Goal: Task Accomplishment & Management: Complete application form

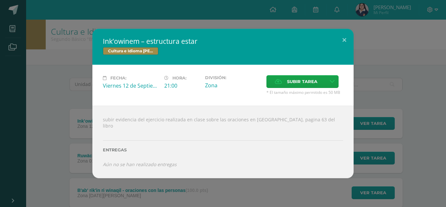
scroll to position [44, 0]
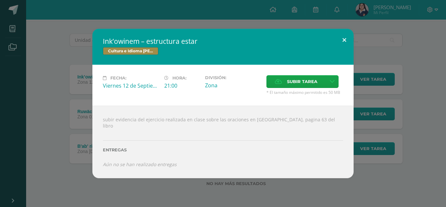
click at [344, 40] on button at bounding box center [344, 40] width 19 height 22
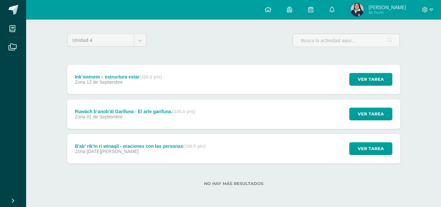
click at [213, 120] on div "Ruwäch b’anob’äl Garífuna - El arte garífuna. (100.0 pts) Zona [DATE] Ver tarea…" at bounding box center [233, 113] width 333 height 29
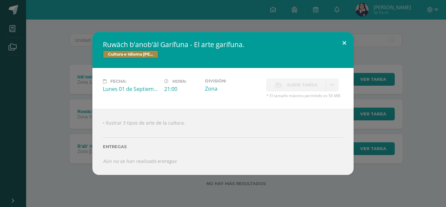
click at [347, 41] on button at bounding box center [344, 43] width 19 height 22
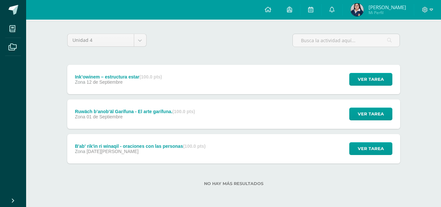
click at [228, 155] on div "B'ab' rik'in ri winaqil - oraciones con las personas (100.0 pts) Zona [DATE][PE…" at bounding box center [233, 148] width 333 height 29
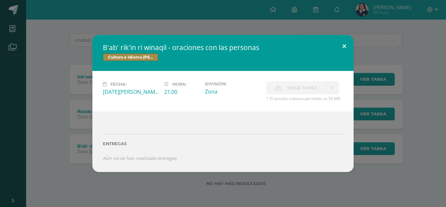
click at [345, 45] on button at bounding box center [344, 46] width 19 height 22
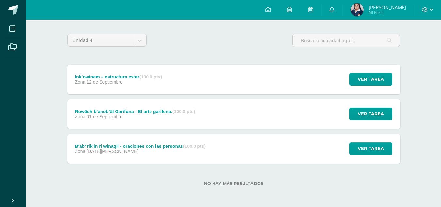
click at [159, 76] on strong "(100.0 pts)" at bounding box center [150, 76] width 23 height 5
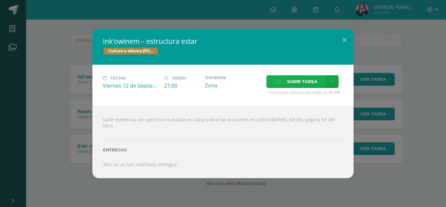
click at [292, 85] on span "Subir tarea" at bounding box center [302, 81] width 30 height 12
click at [0, 0] on input "Subir tarea" at bounding box center [0, 0] width 0 height 0
click at [293, 86] on span "Subir tarea" at bounding box center [302, 81] width 30 height 12
click at [0, 0] on input "Subir tarea" at bounding box center [0, 0] width 0 height 0
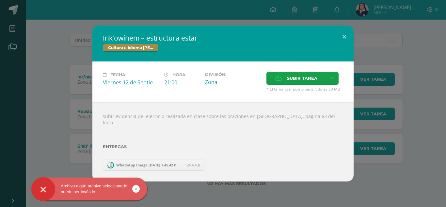
click at [130, 162] on span "WhatsApp Image [DATE] 7.45.42 PM.jpeg" at bounding box center [149, 164] width 72 height 5
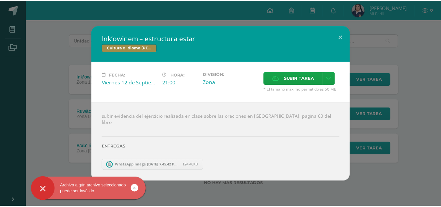
scroll to position [9, 0]
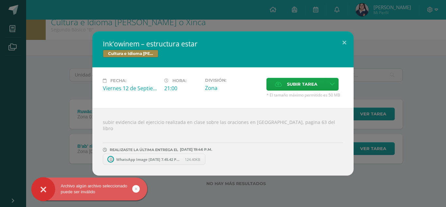
click at [129, 157] on span "WhatsApp Image [DATE] 7.45.42 PM.jpeg" at bounding box center [149, 159] width 72 height 5
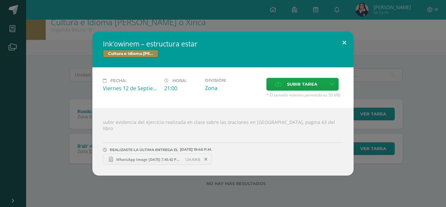
click at [349, 43] on button at bounding box center [344, 42] width 19 height 22
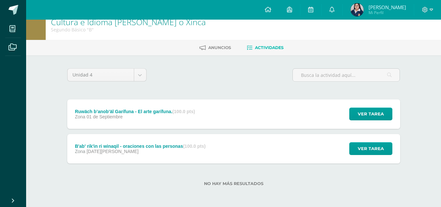
click at [208, 118] on div "Ruwäch b’anob’äl Garífuna - El arte garífuna. (100.0 pts) Zona [DATE] Ver tarea…" at bounding box center [233, 113] width 333 height 29
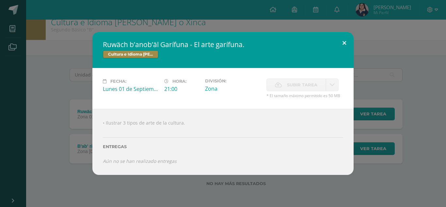
click at [346, 39] on button at bounding box center [344, 43] width 19 height 22
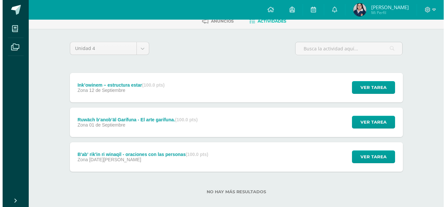
scroll to position [36, 0]
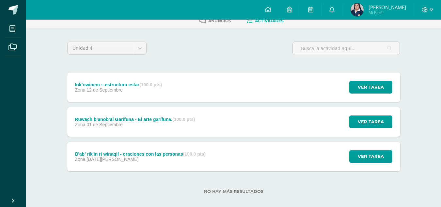
click at [206, 81] on div "Ink’owinem – estructura estar (100.0 pts) Zona [DATE] Ver tarea Ink’owinem – es…" at bounding box center [233, 86] width 333 height 29
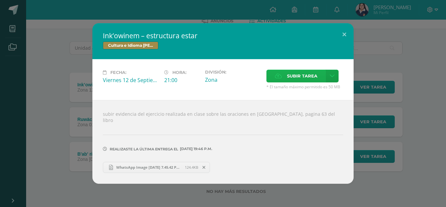
click at [287, 82] on span "Subir tarea" at bounding box center [302, 76] width 30 height 12
click at [0, 0] on input "Subir tarea" at bounding box center [0, 0] width 0 height 0
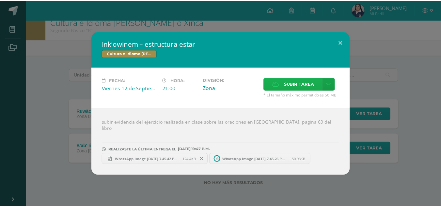
scroll to position [9, 0]
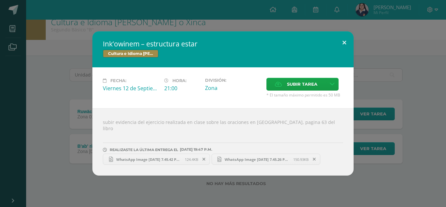
click at [347, 40] on button at bounding box center [344, 42] width 19 height 22
